Goal: Task Accomplishment & Management: Manage account settings

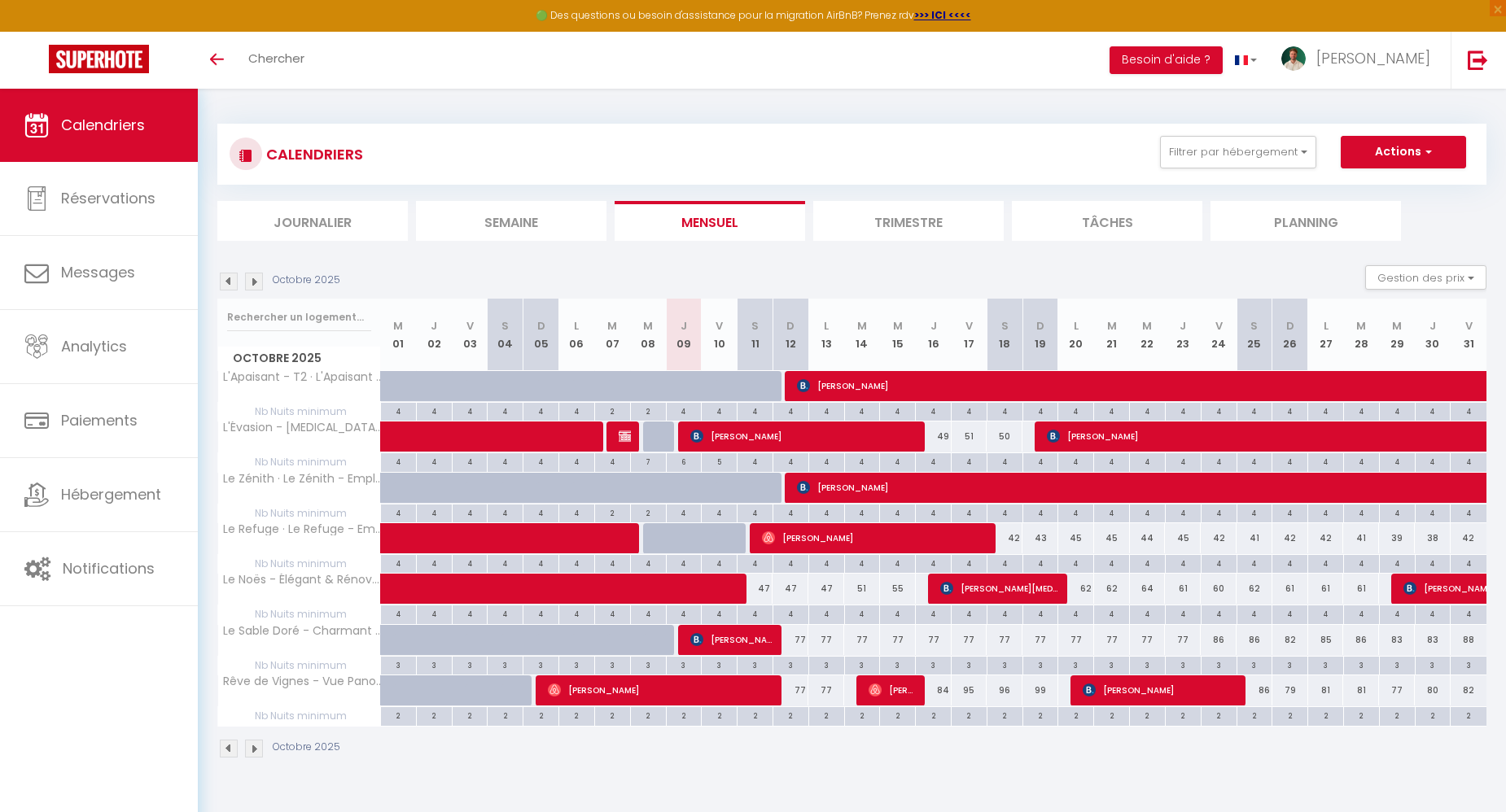
select select
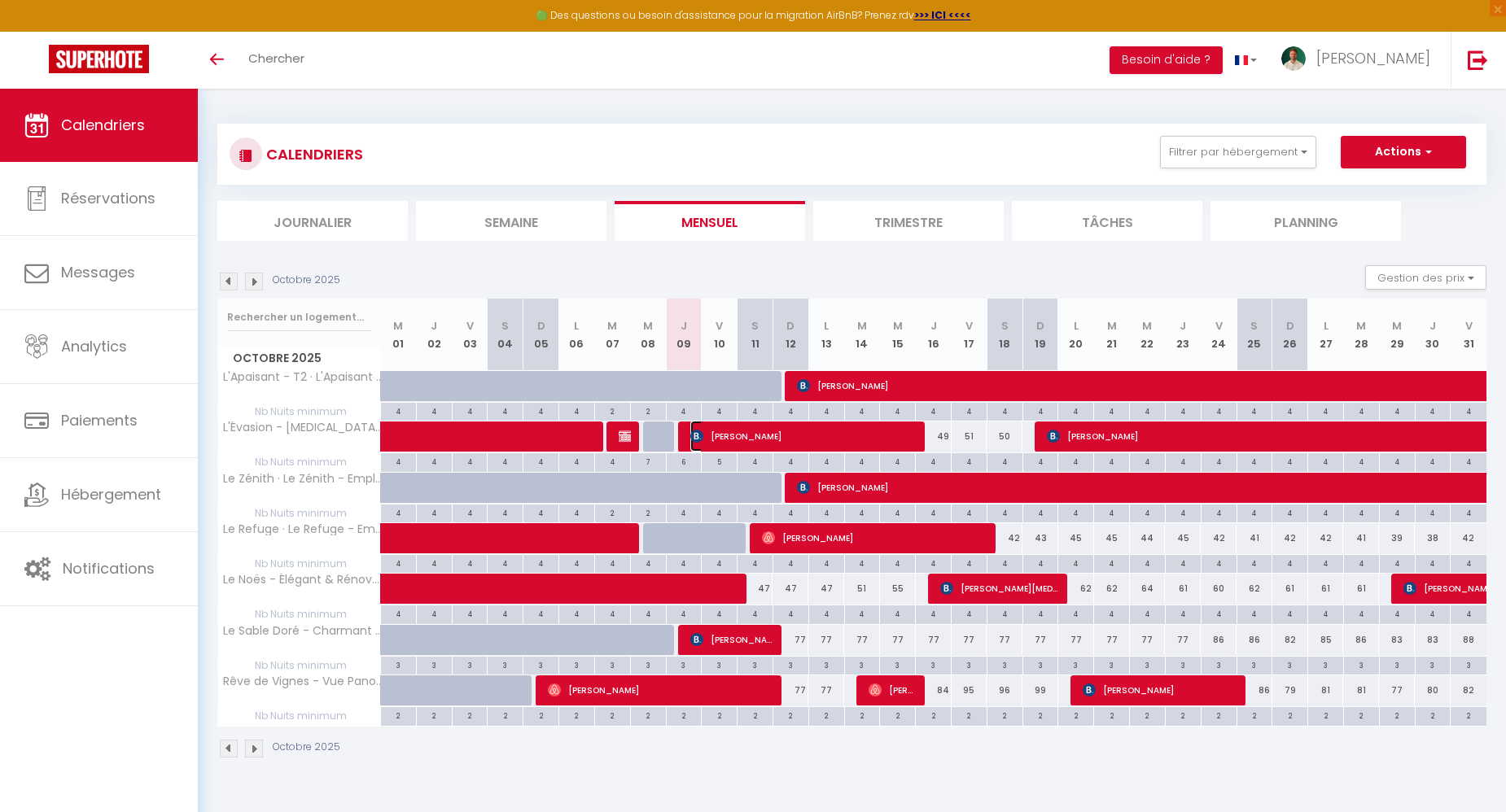
click at [692, 438] on img at bounding box center [696, 436] width 13 height 13
select select "OK"
select select "0"
select select "1"
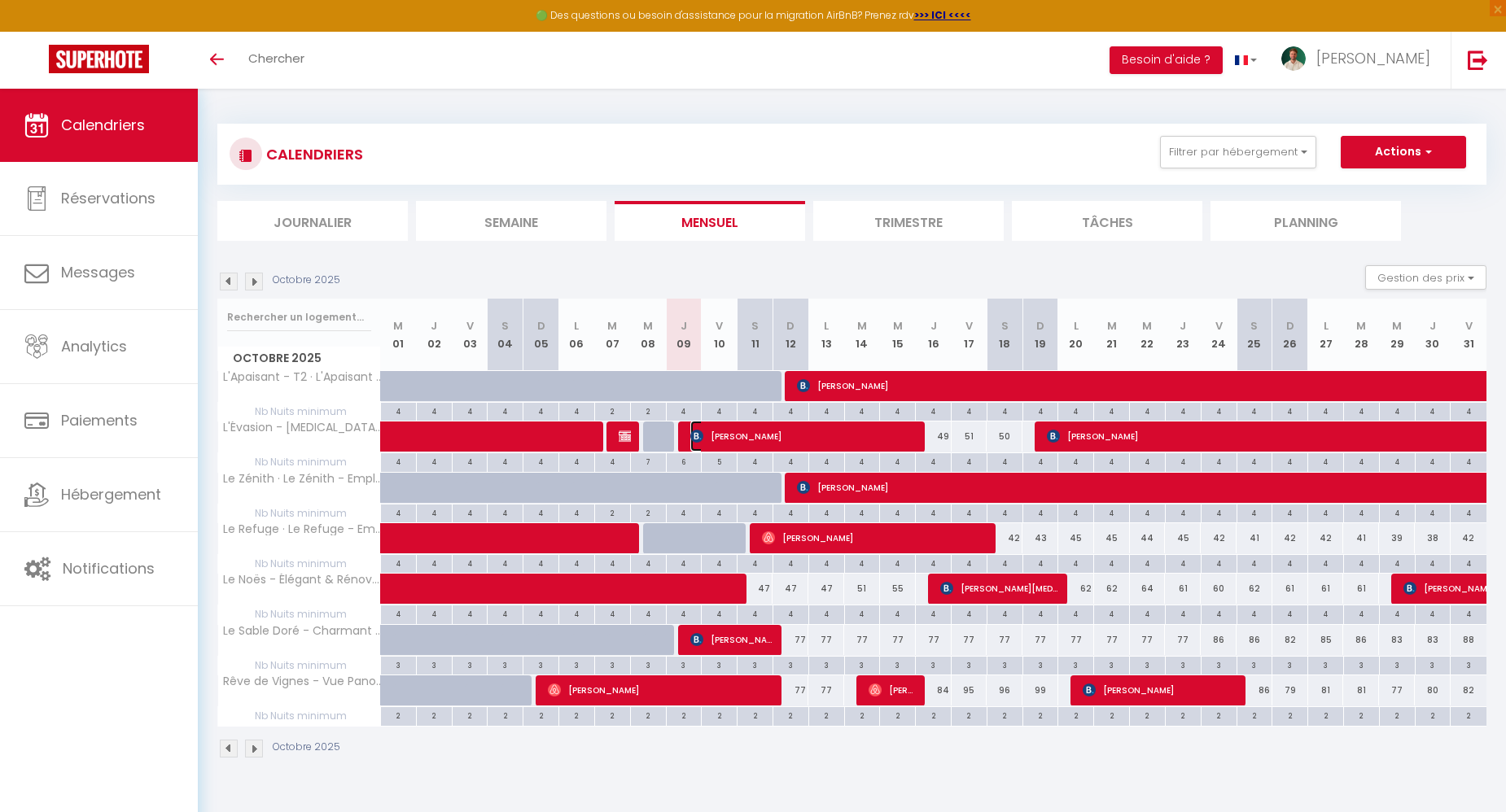
select select "1"
select select
select select "35956"
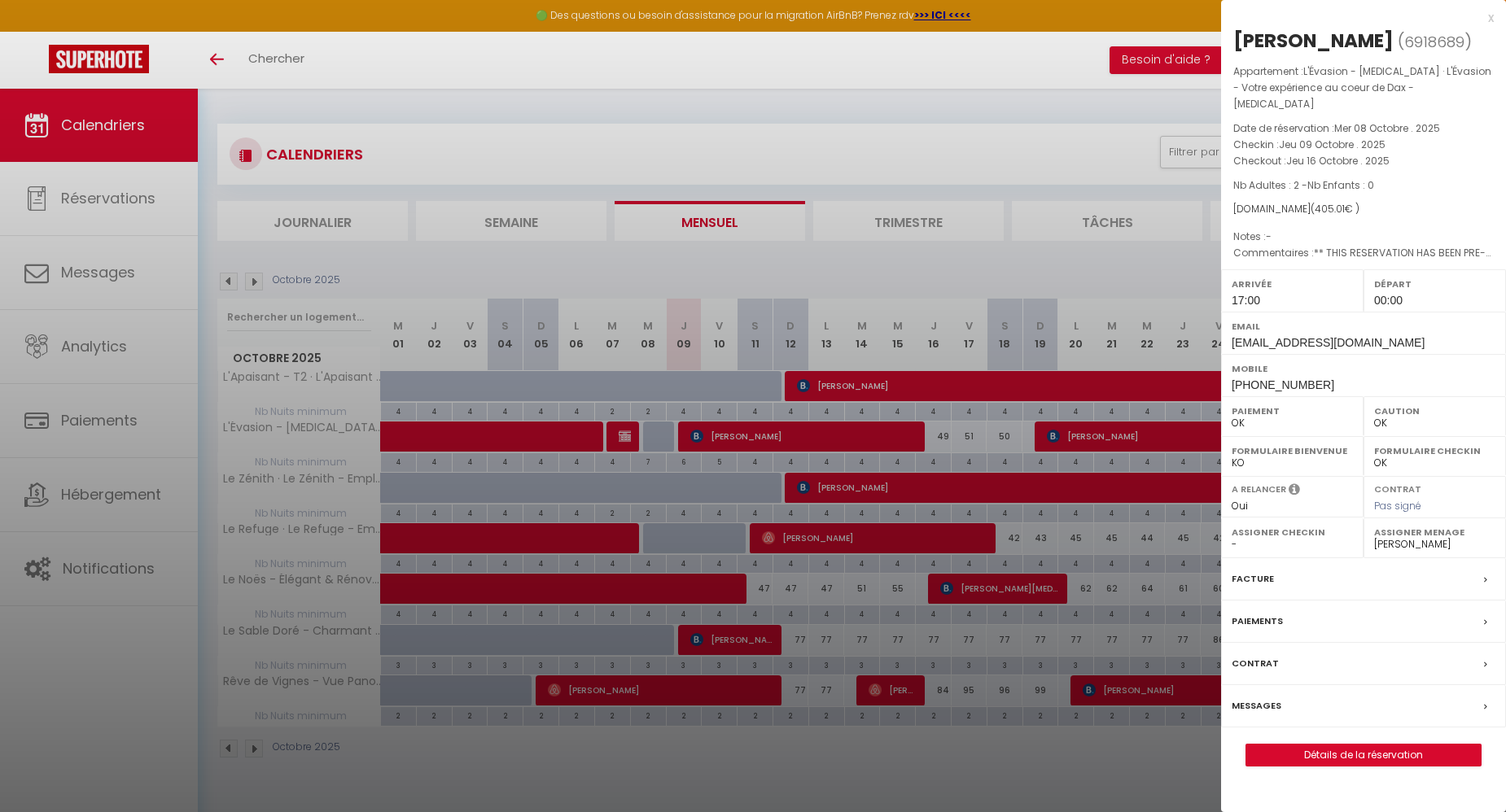
click at [1261, 697] on label "Messages" at bounding box center [1256, 706] width 50 height 17
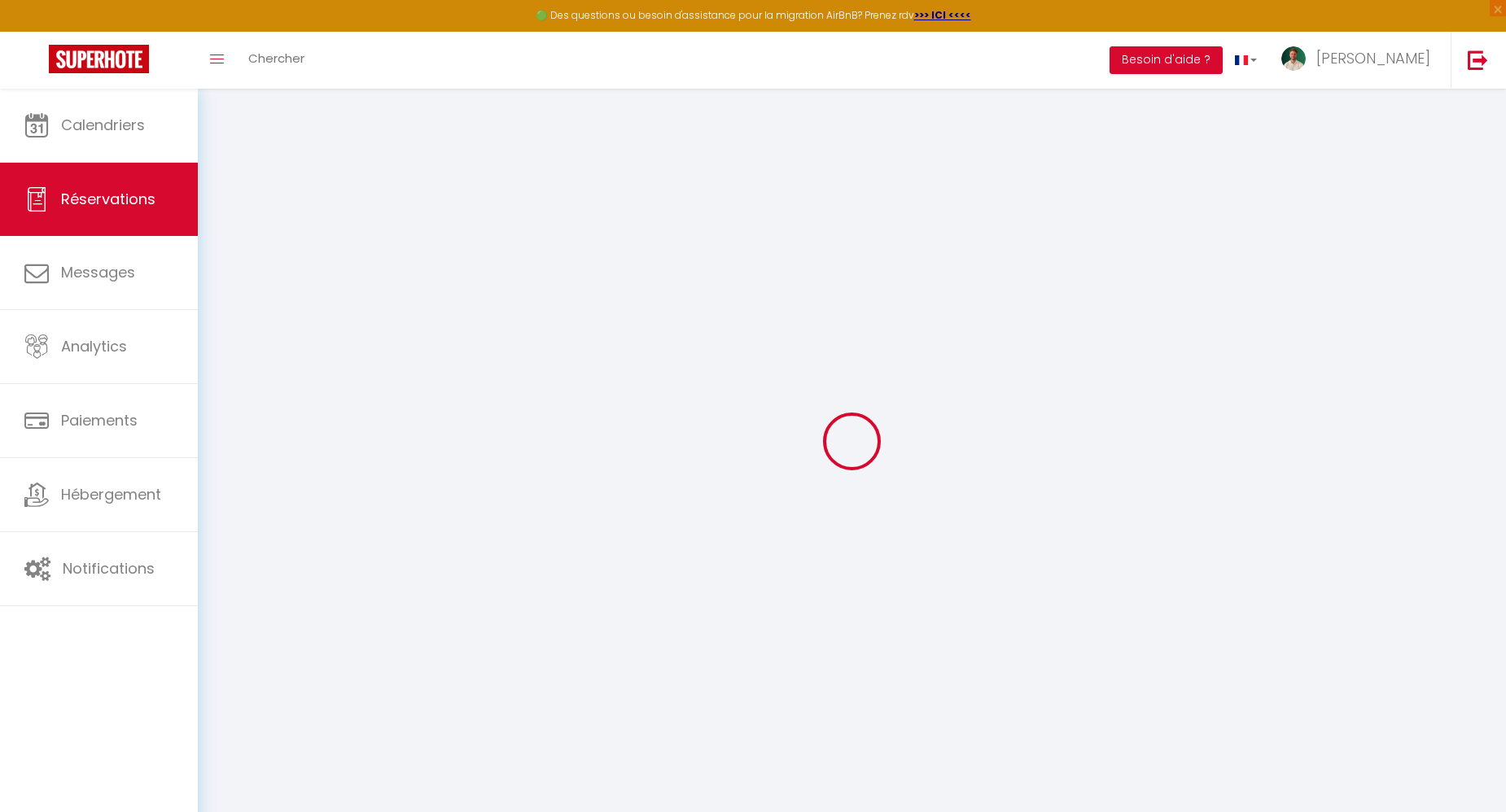
select select
checkbox input "false"
select select
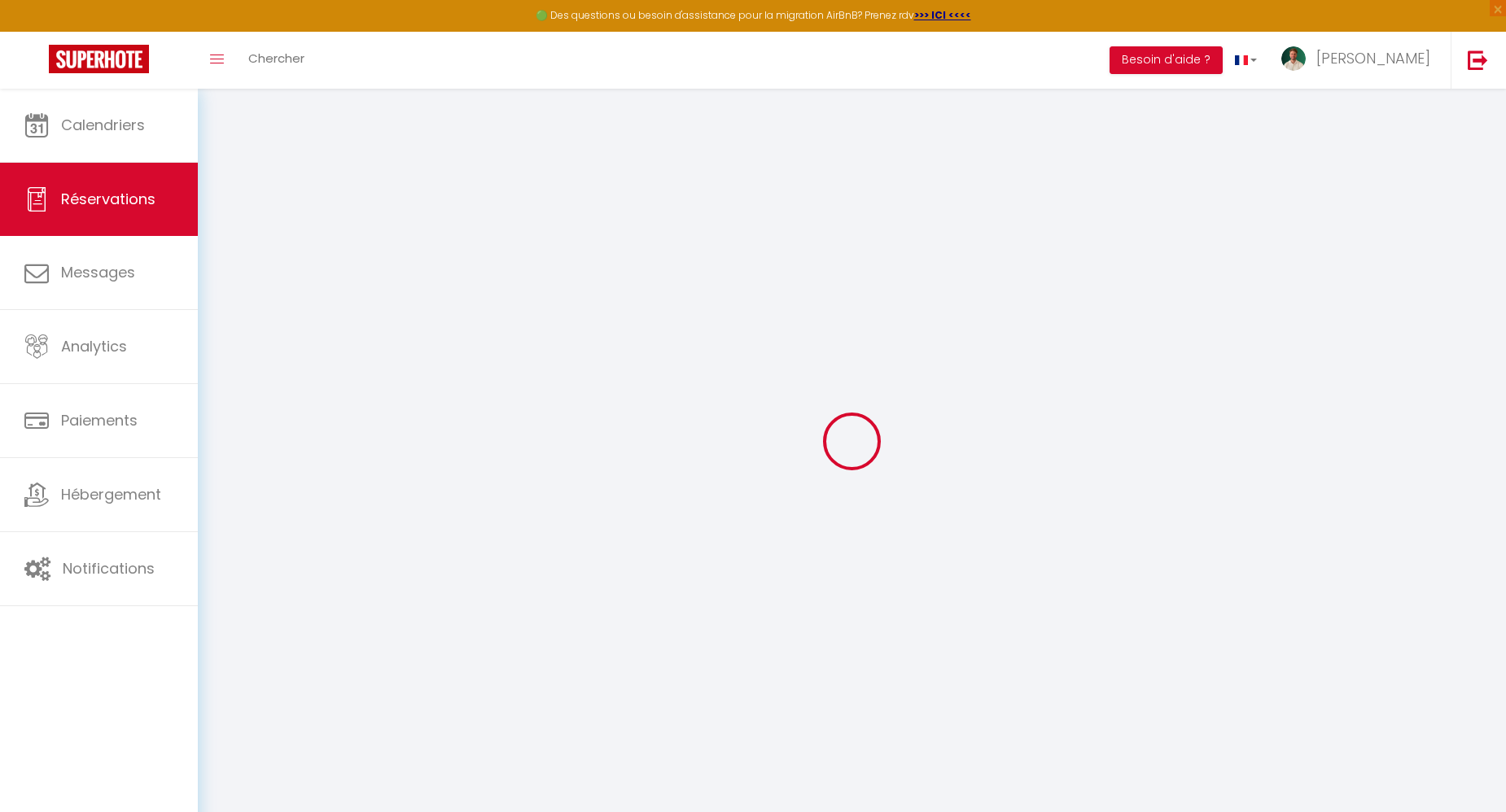
checkbox input "false"
type textarea "** THIS RESERVATION HAS BEEN PRE-PAID ** BOOKING NOTE : Payment charge is EUR 5…"
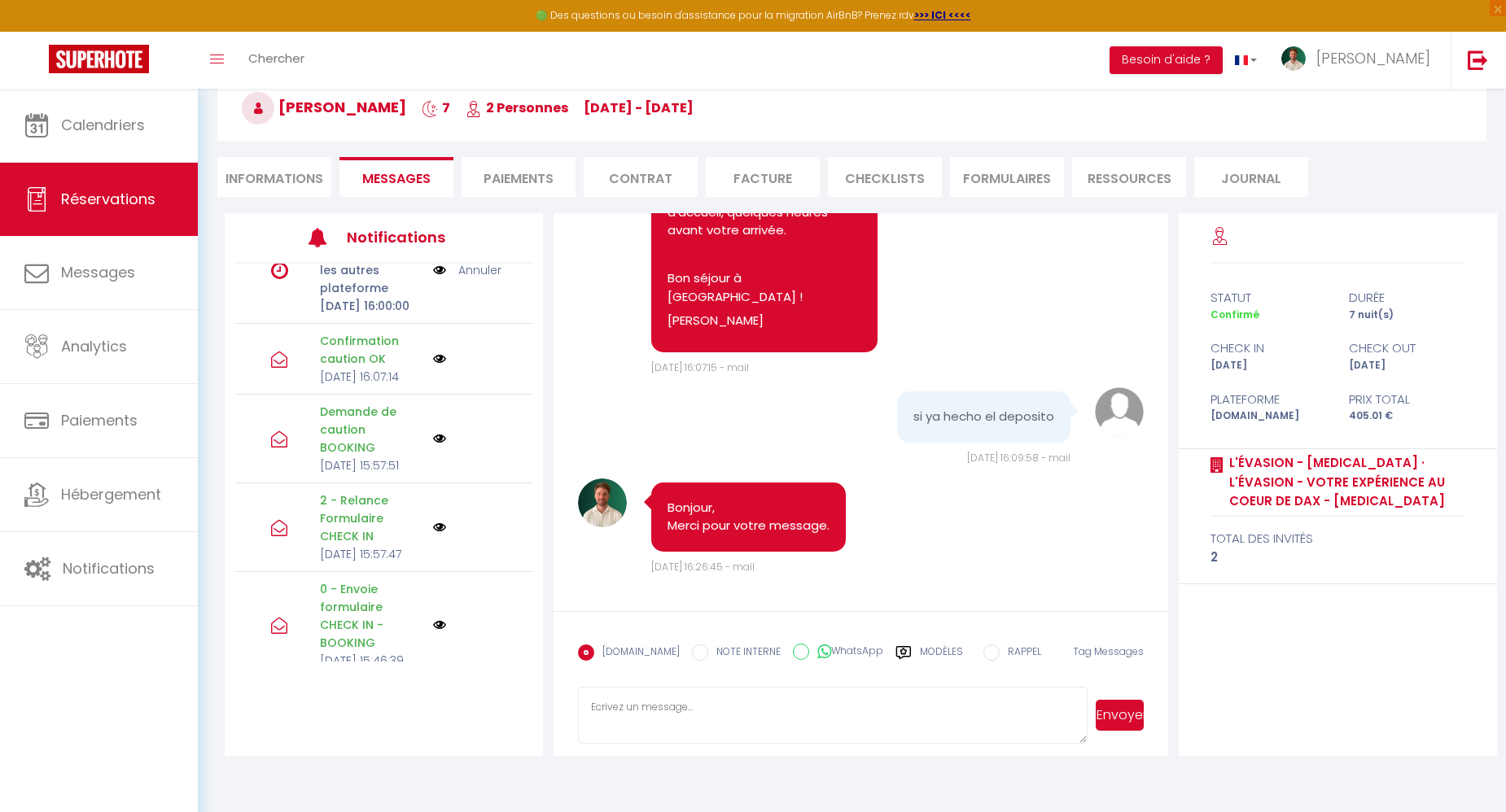
scroll to position [2478, 0]
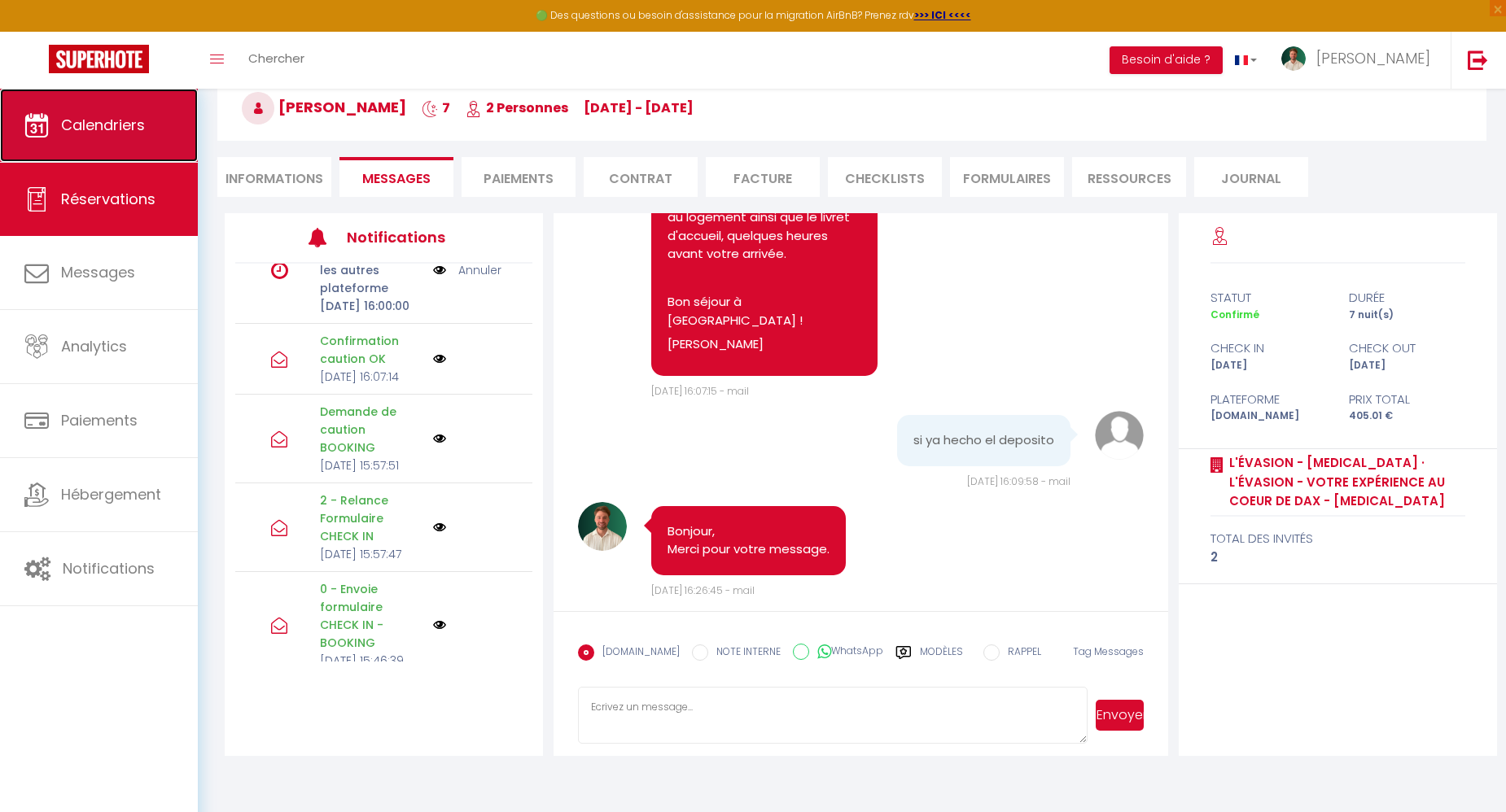
click at [57, 142] on link "Calendriers" at bounding box center [98, 125] width 198 height 73
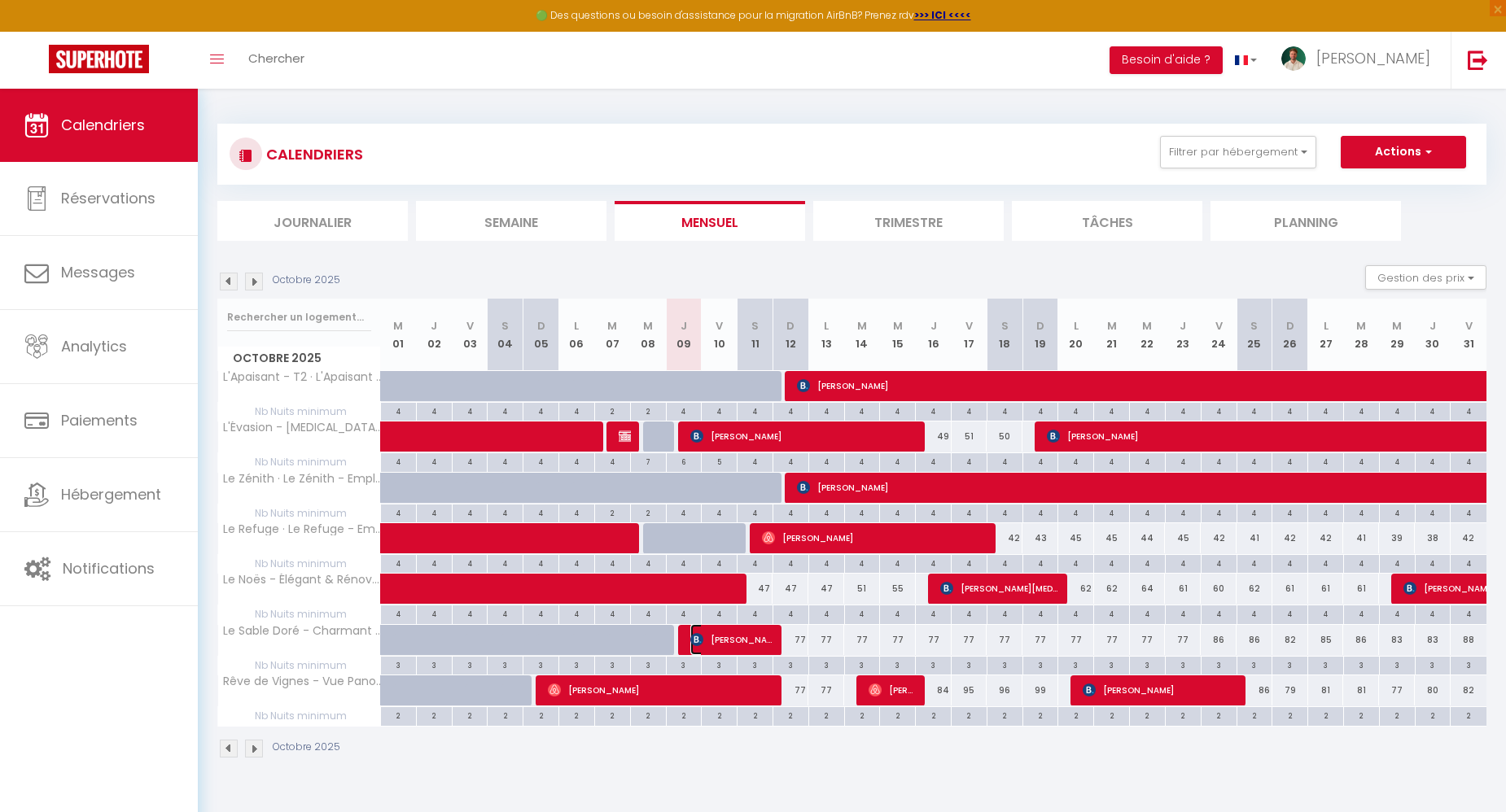
click at [691, 640] on img at bounding box center [696, 640] width 13 height 13
select select "OK"
select select "KO"
select select "0"
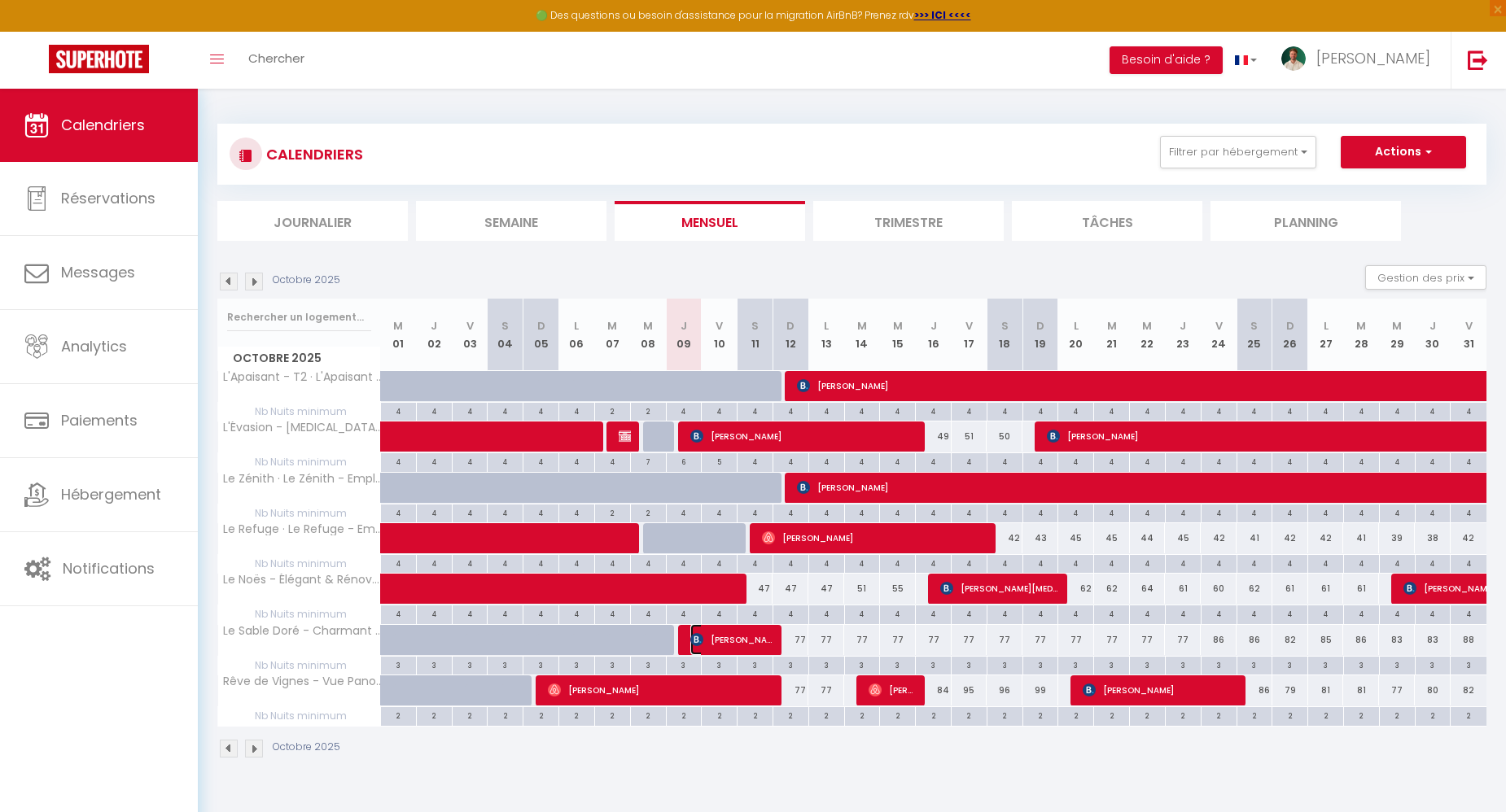
select select "1"
select select
select select "42519"
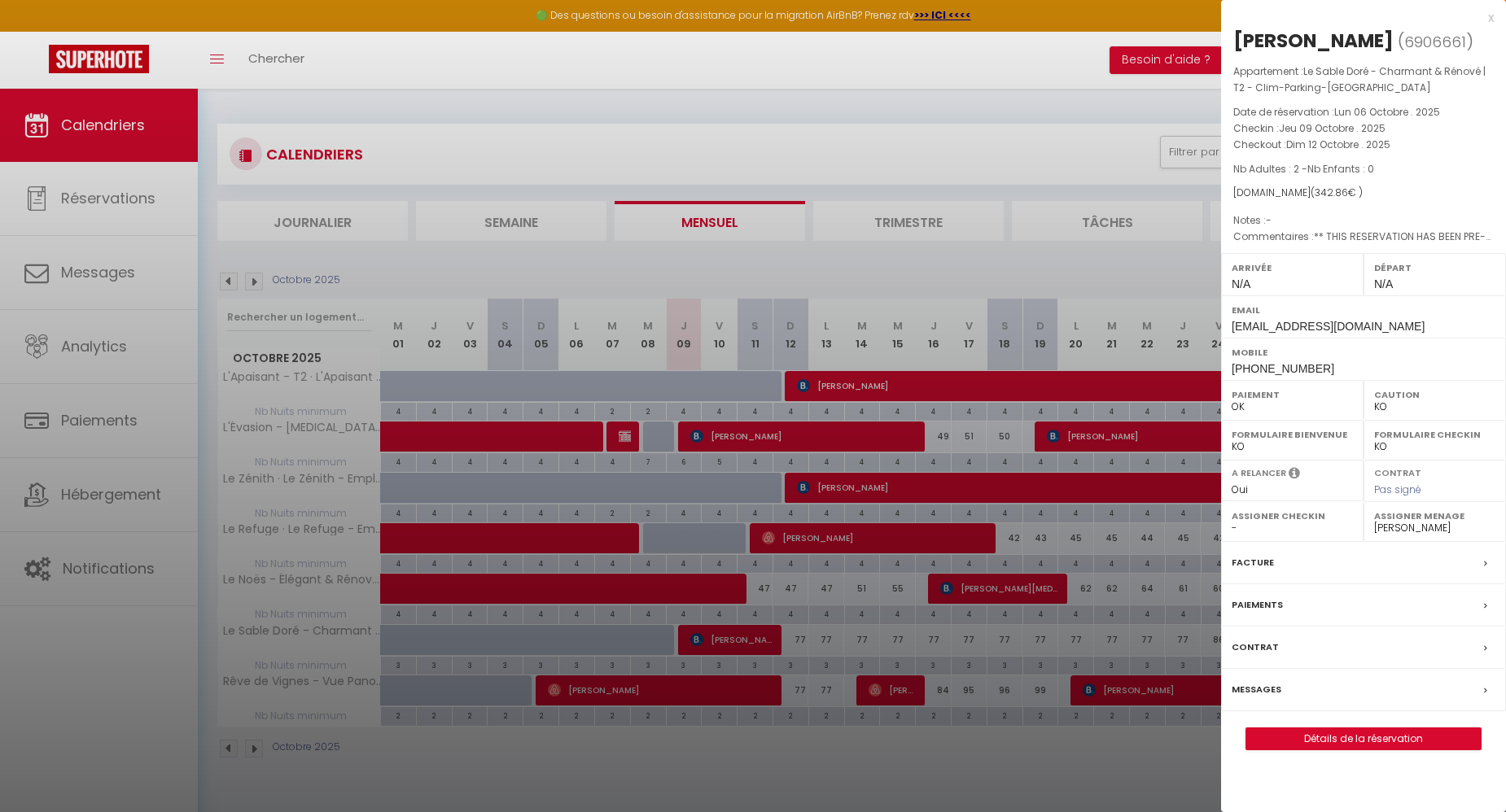
click at [1295, 711] on div "Messages" at bounding box center [1363, 690] width 285 height 43
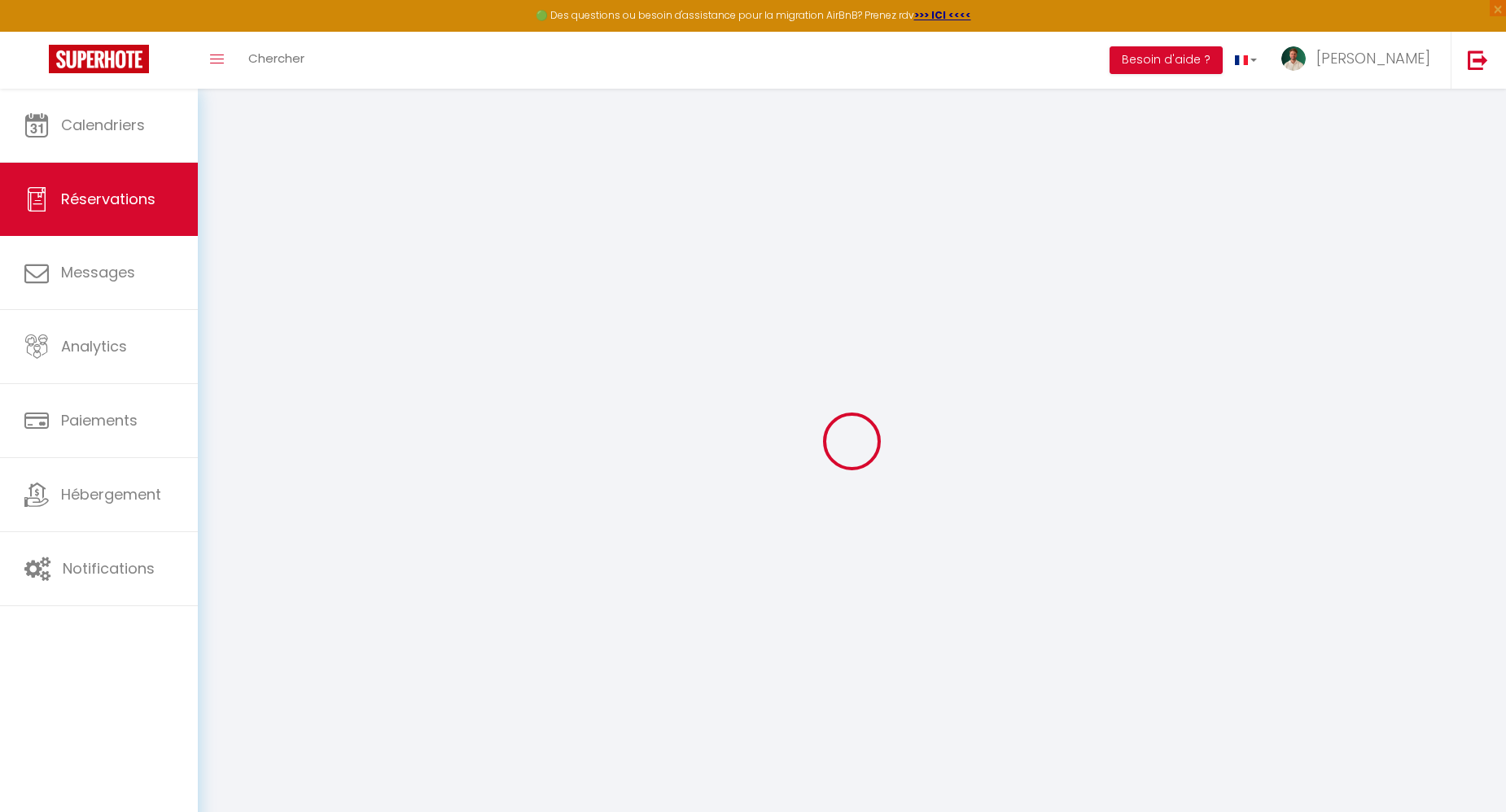
select select
checkbox input "false"
select select
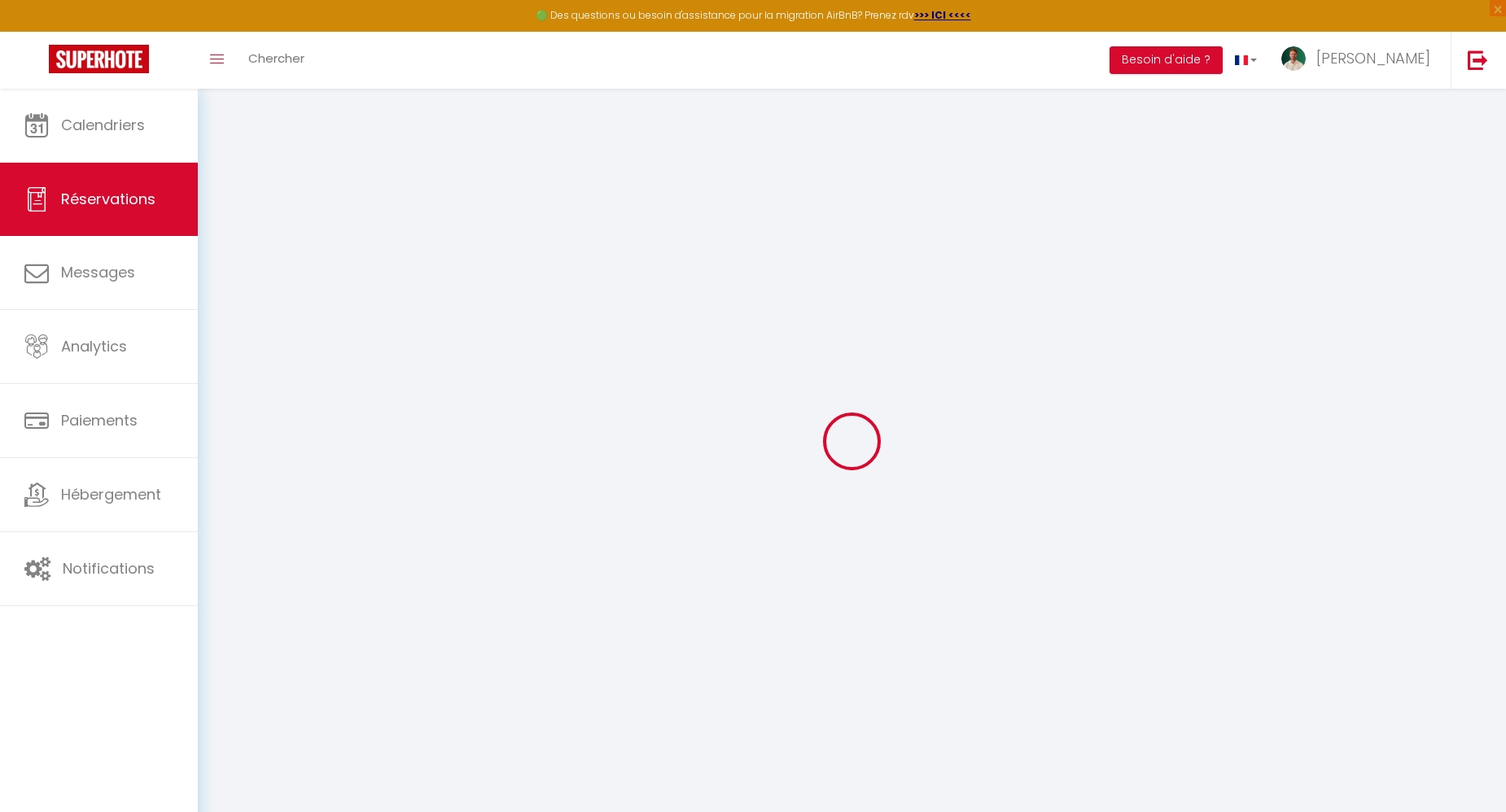
checkbox input "false"
type textarea "** THIS RESERVATION HAS BEEN PRE-PAID ** Reservation has a cancellation grace p…"
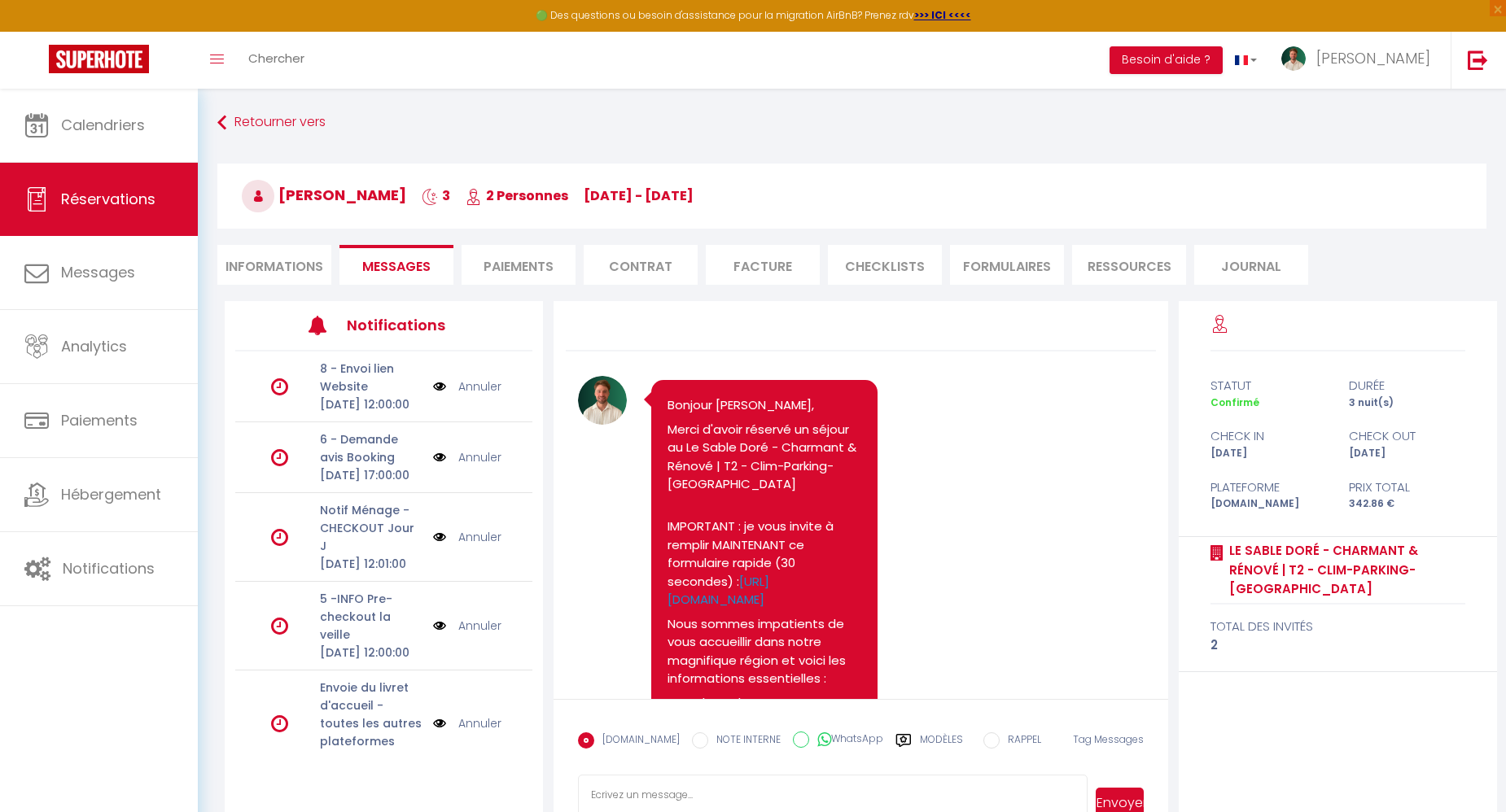
scroll to position [1995, 0]
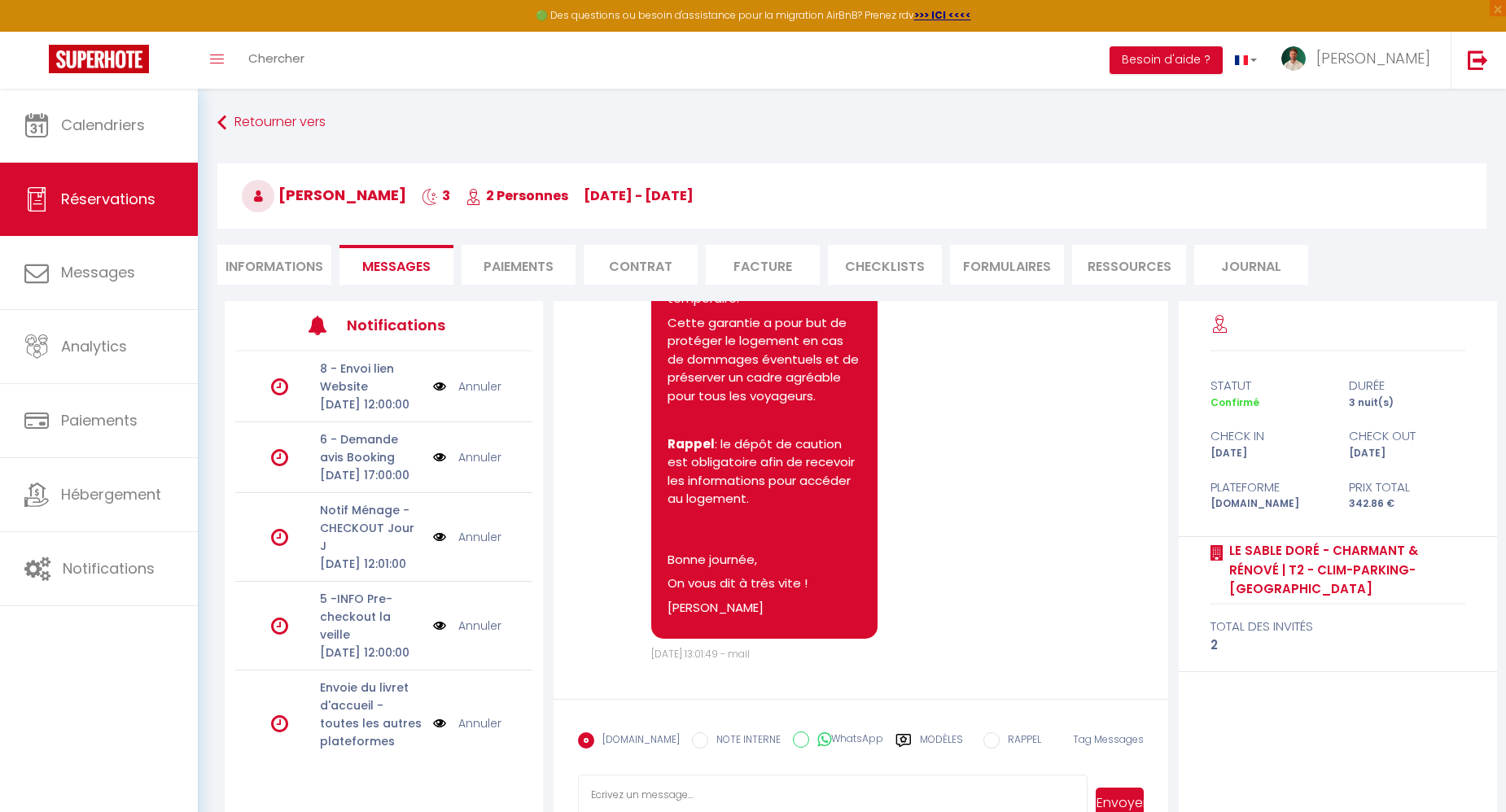
click at [747, 614] on p "[PERSON_NAME]" at bounding box center [764, 608] width 194 height 19
click at [747, 613] on p "[PERSON_NAME]" at bounding box center [764, 608] width 194 height 19
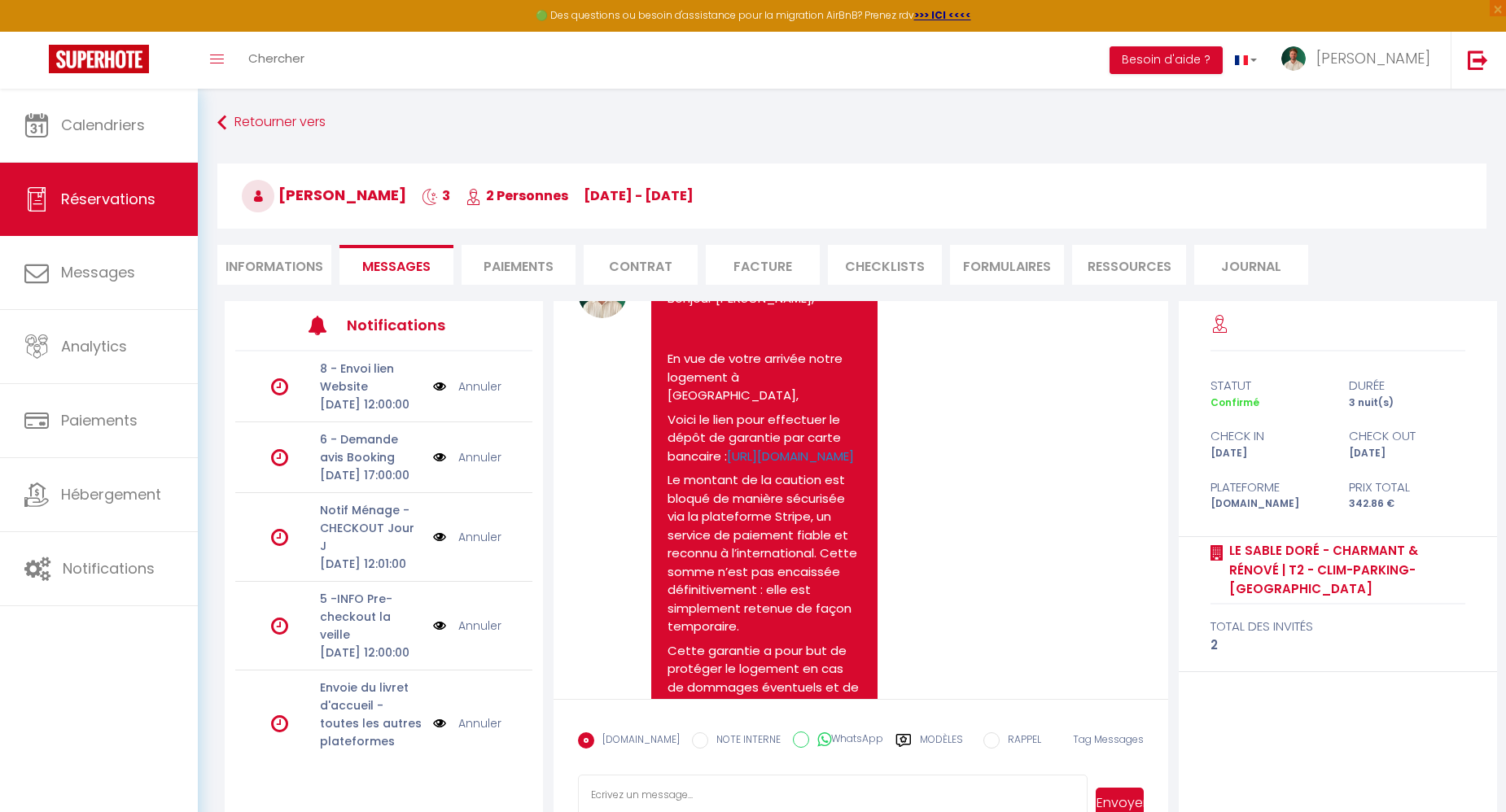
scroll to position [1500, 0]
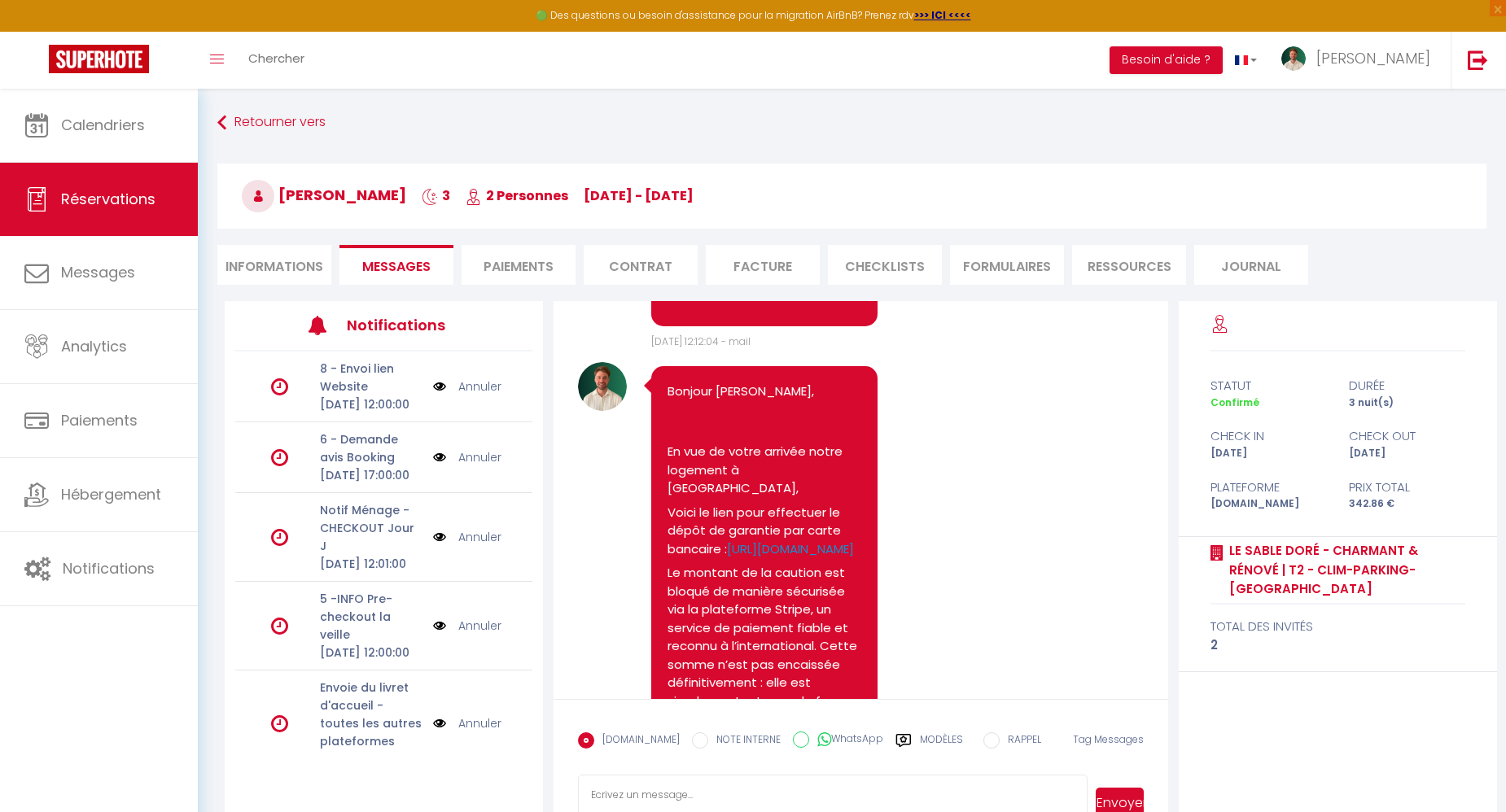
drag, startPoint x: 813, startPoint y: 584, endPoint x: 667, endPoint y: 446, distance: 200.9
click at [667, 446] on div "Bonjour [PERSON_NAME], En vue de votre arrivée notre logement à [GEOGRAPHIC_DAT…" at bounding box center [764, 714] width 226 height 695
copy pre "Bonjour [PERSON_NAME], En vue de votre arrivée notre logement à [GEOGRAPHIC_DAT…"
click at [972, 350] on div "Note Sms Bonjour [PERSON_NAME], IMPORTANT : Si ce n'est pas déjà fait, afin de …" at bounding box center [861, 44] width 566 height 613
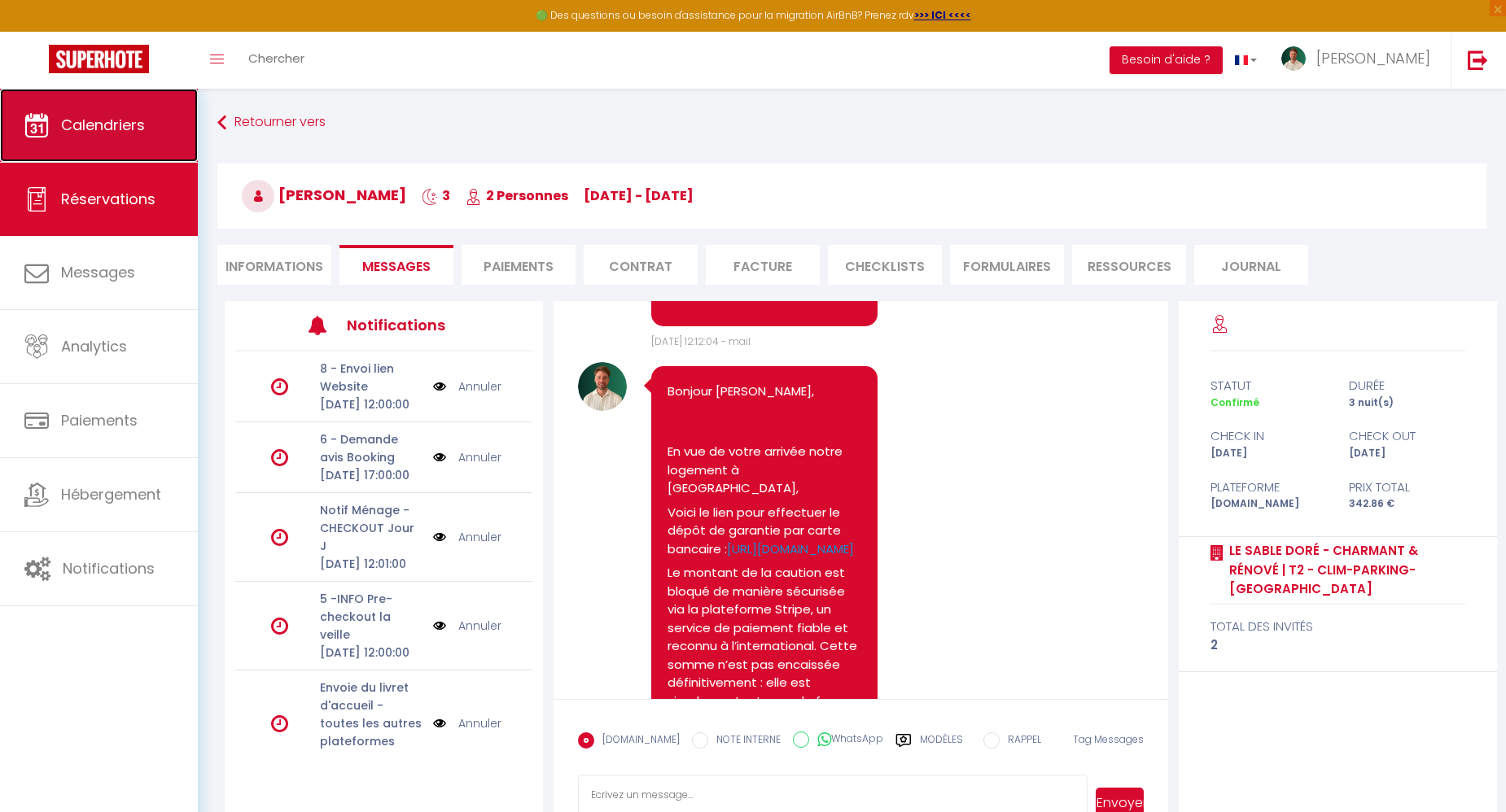
click at [120, 127] on span "Calendriers" at bounding box center [103, 124] width 84 height 20
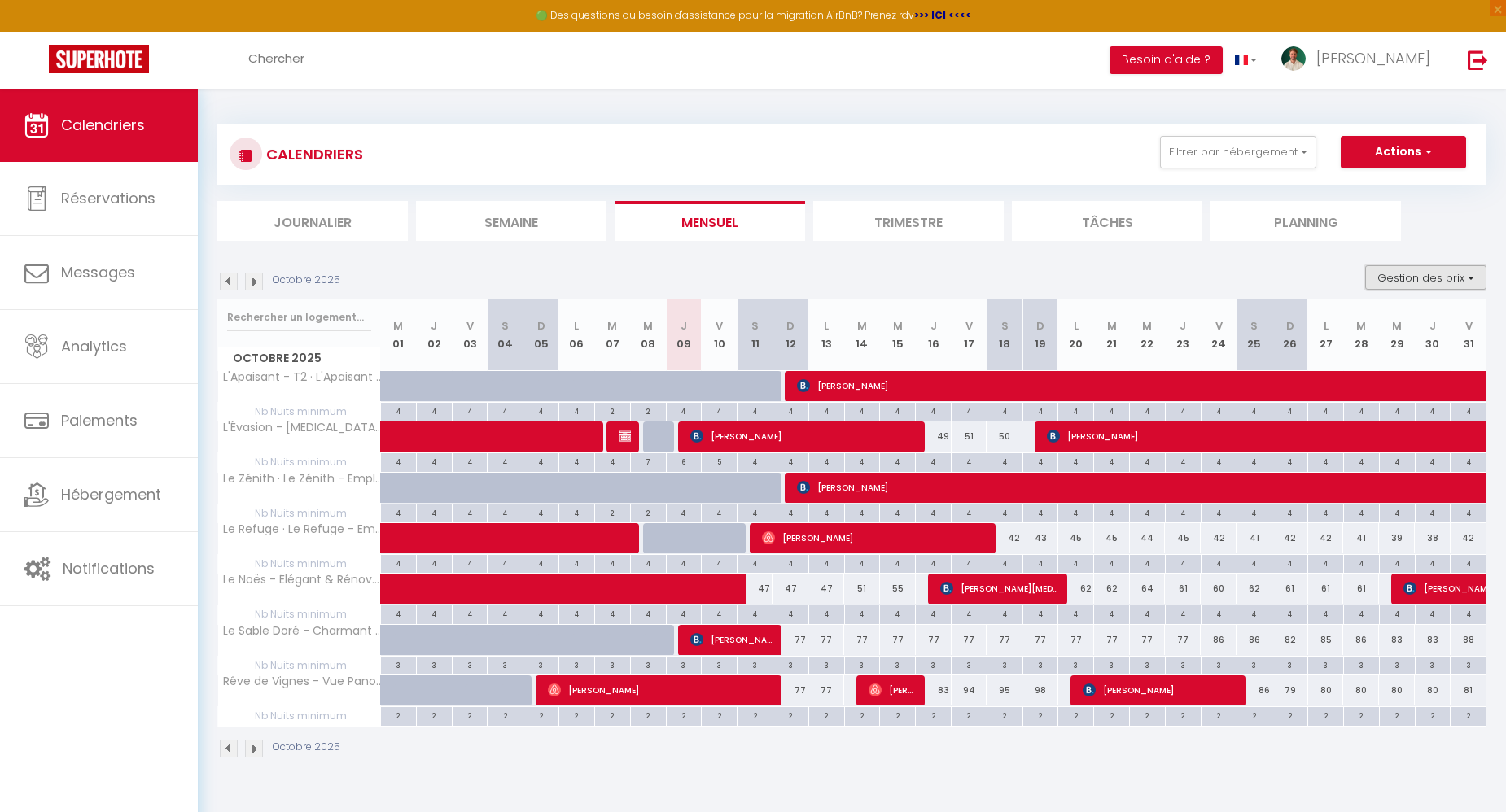
click at [1448, 268] on button "Gestion des prix" at bounding box center [1425, 278] width 121 height 24
click at [1399, 333] on input "Nb Nuits minimum" at bounding box center [1412, 327] width 146 height 17
checkbox input "false"
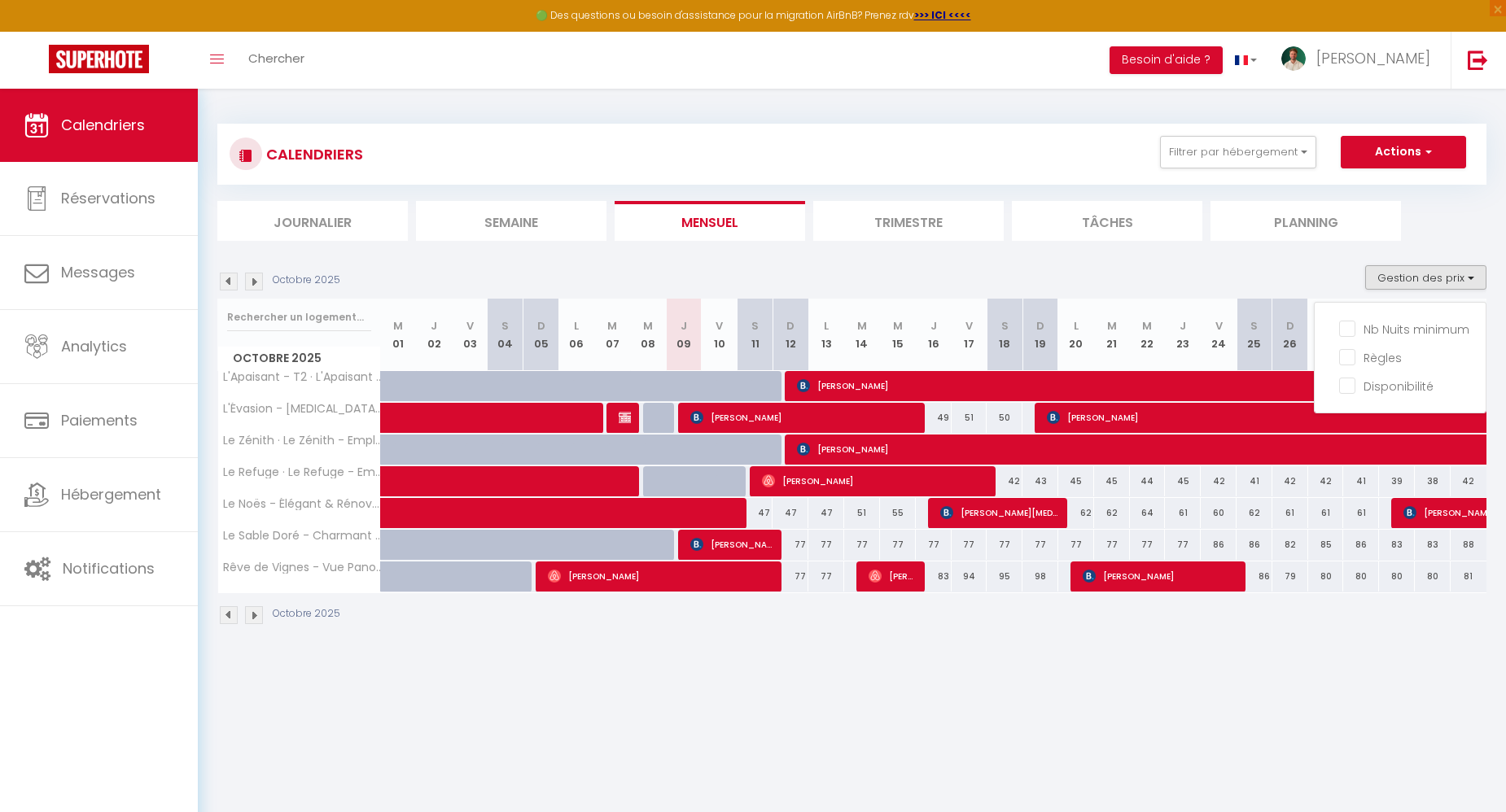
click at [936, 651] on div "CALENDRIERS Filtrer par hébergement DAX L'Apaisant - T2 · L'Apaisant - Le confo…" at bounding box center [851, 374] width 1308 height 572
click at [255, 283] on img at bounding box center [253, 281] width 18 height 18
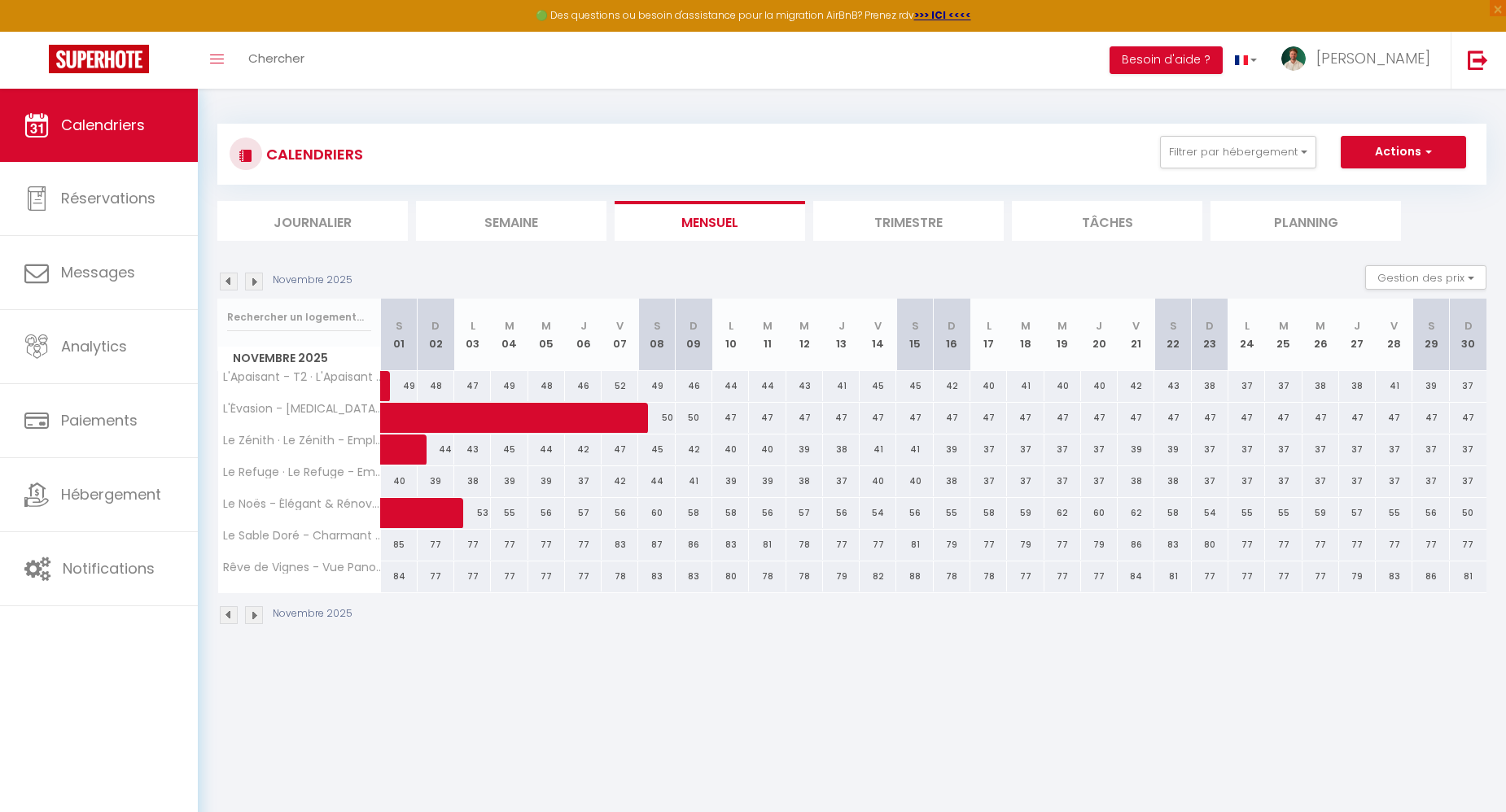
click at [230, 280] on img at bounding box center [228, 281] width 18 height 18
